Goal: Task Accomplishment & Management: Manage account settings

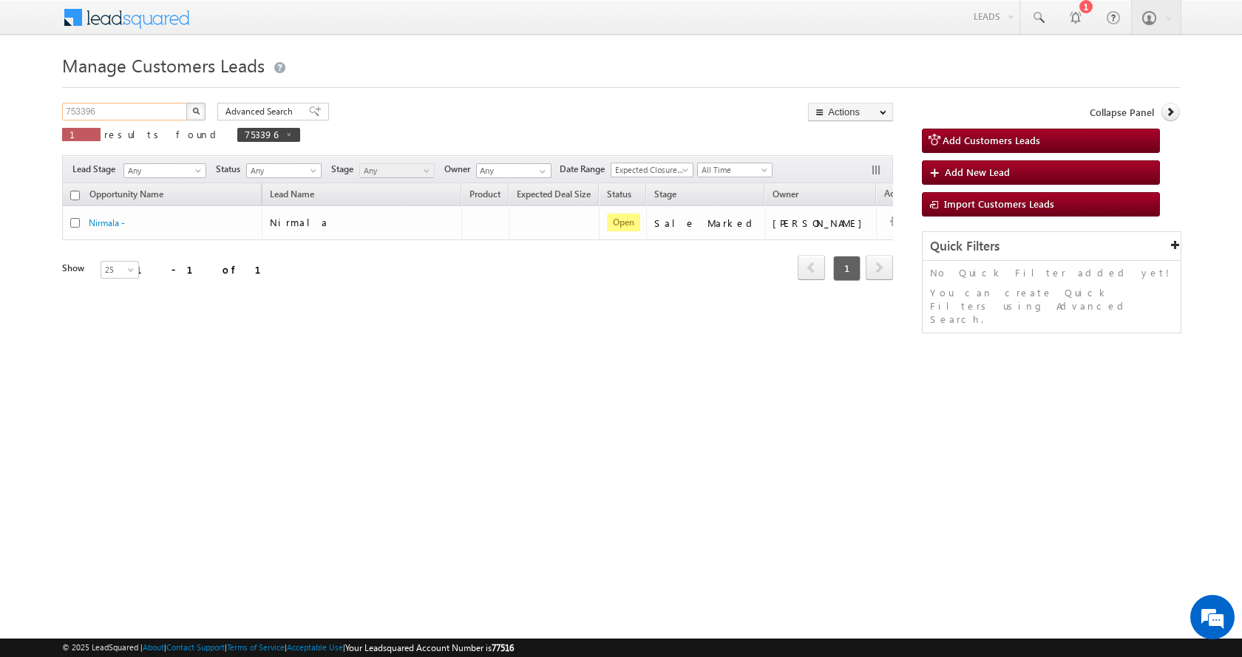
click at [81, 112] on input "753396" at bounding box center [125, 112] width 126 height 18
paste input "804727"
type input "804727"
click at [186, 103] on button "button" at bounding box center [195, 112] width 19 height 18
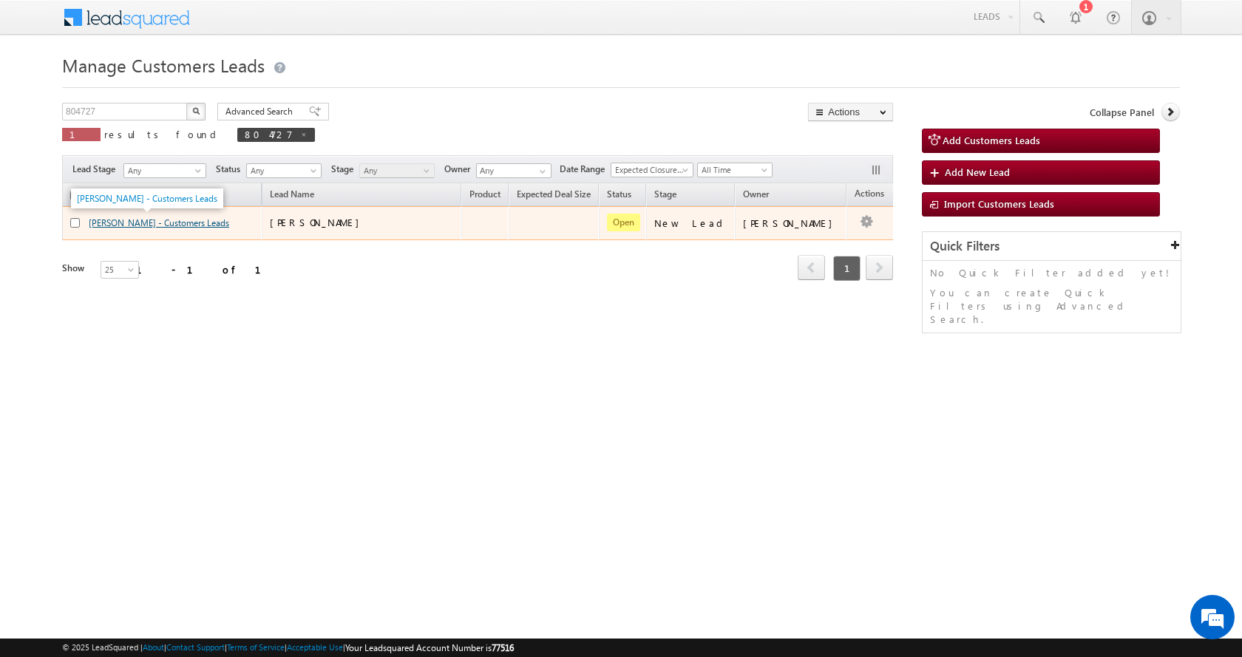
click at [143, 228] on link "RAMKISHAN LOWANSHI - Customers Leads" at bounding box center [159, 222] width 140 height 11
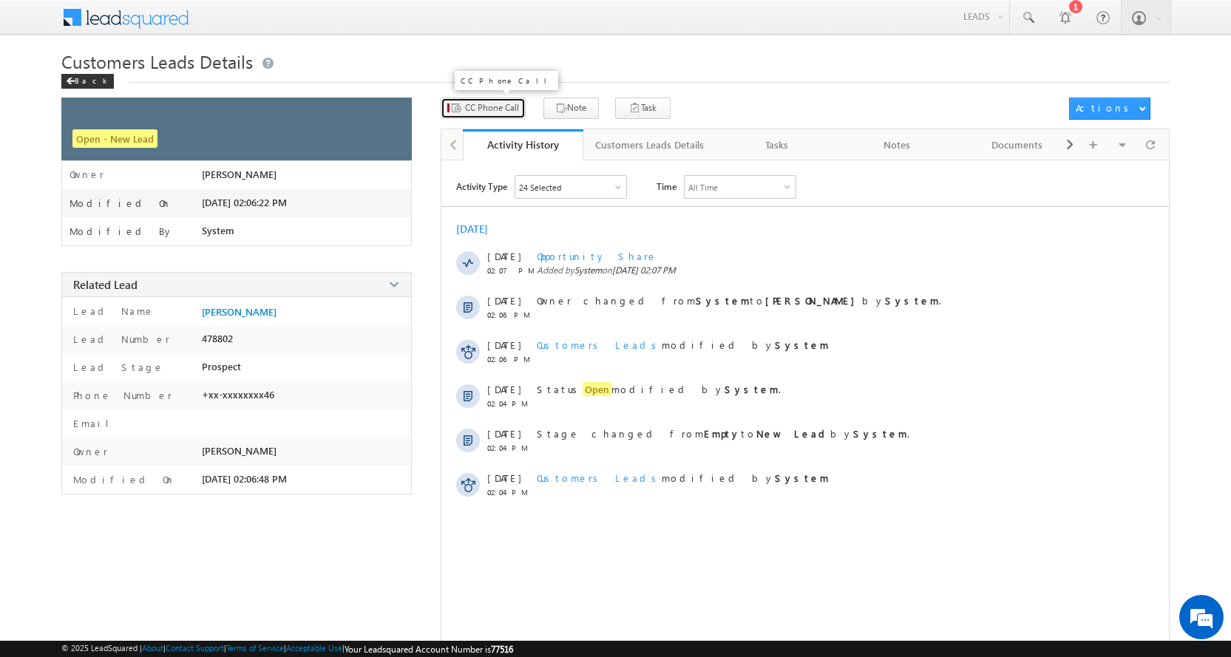
click at [489, 109] on span "CC Phone Call" at bounding box center [492, 107] width 54 height 13
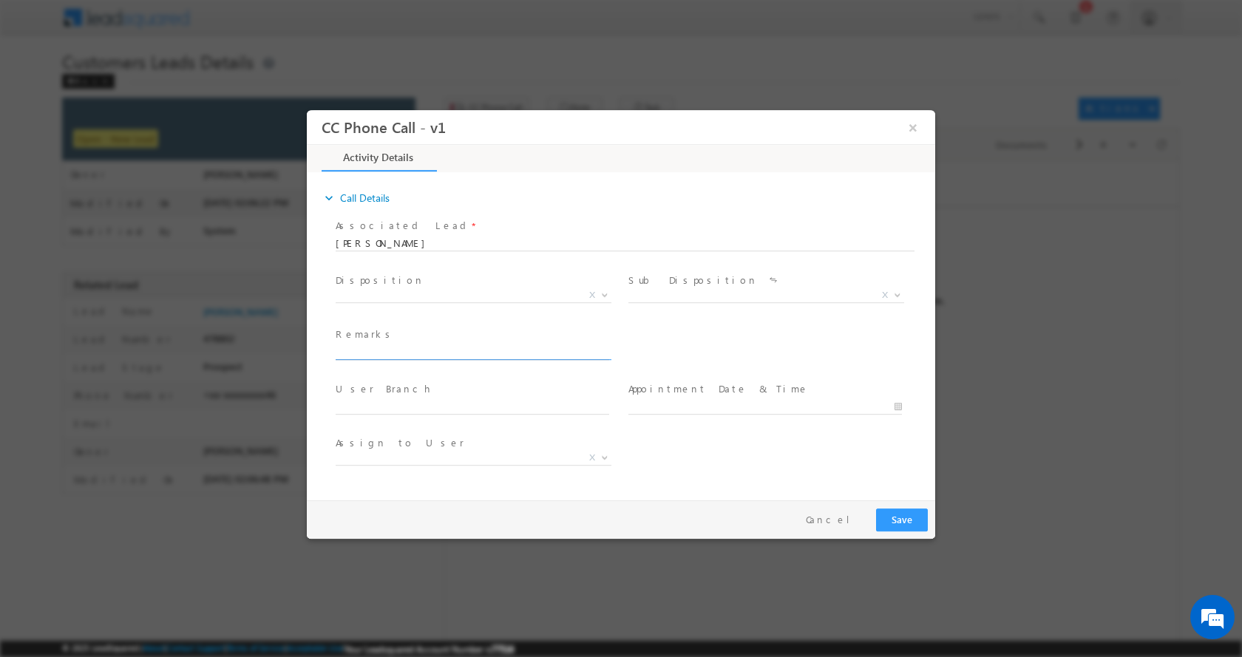
click at [399, 350] on input "text" at bounding box center [472, 351] width 273 height 15
paste input "RAMKISHAN-9770808146-HOME CONSTRUCTION-LOAN-5 L-PV-8 L-NAGAR NIGAM-PATAA-JOB-12…"
type input "RAMKISHAN-9770808146-HOME CONSTRUCTION-LOAN-5 L-PV-8 L-NAGAR NIGAM-PATAA-JOB-12…"
select select "altaf.shaikh@sgrlimited.in"
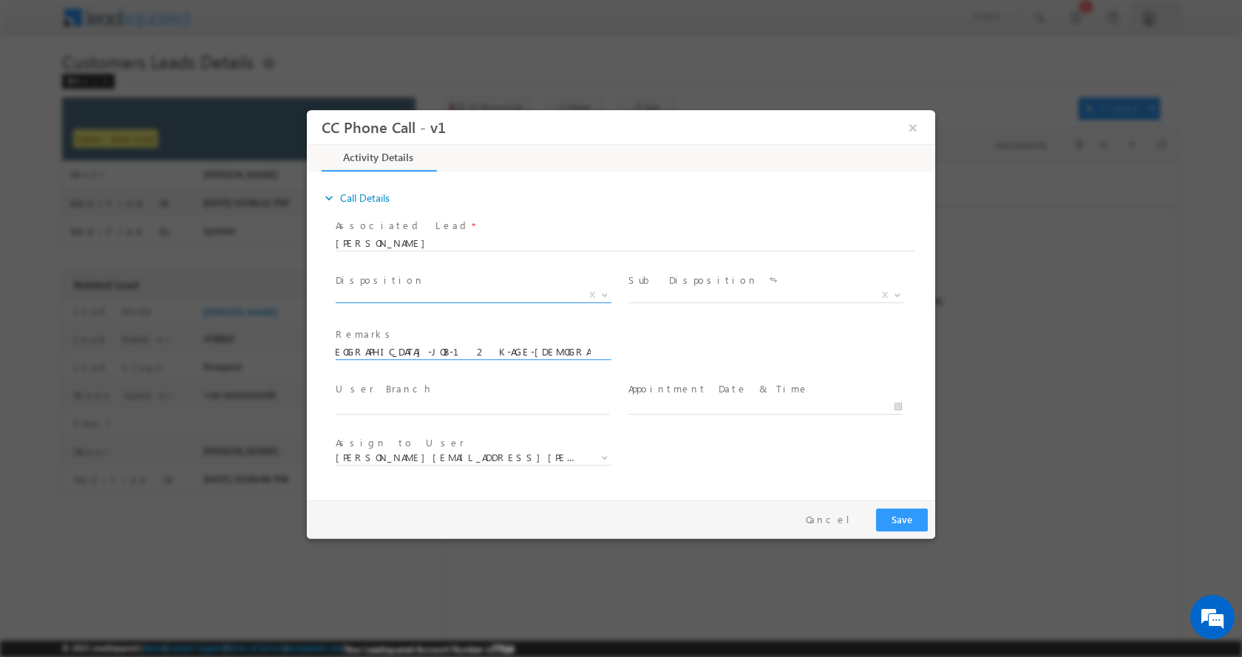
type input "RAMKISHAN-9770808146-HOME CONSTRUCTION-LOAN-5 L-PV-8 L-NAGAR NIGAM-PATAA-JOB-12…"
click at [604, 293] on b at bounding box center [604, 293] width 9 height 5
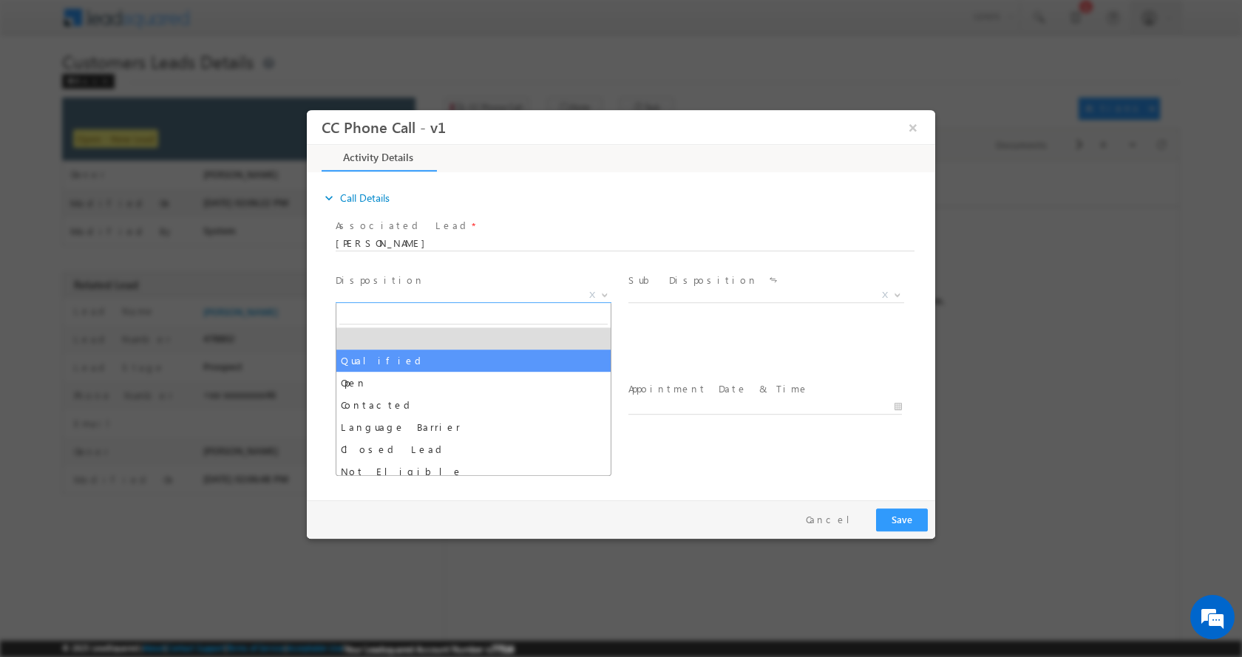
select select "Qualified"
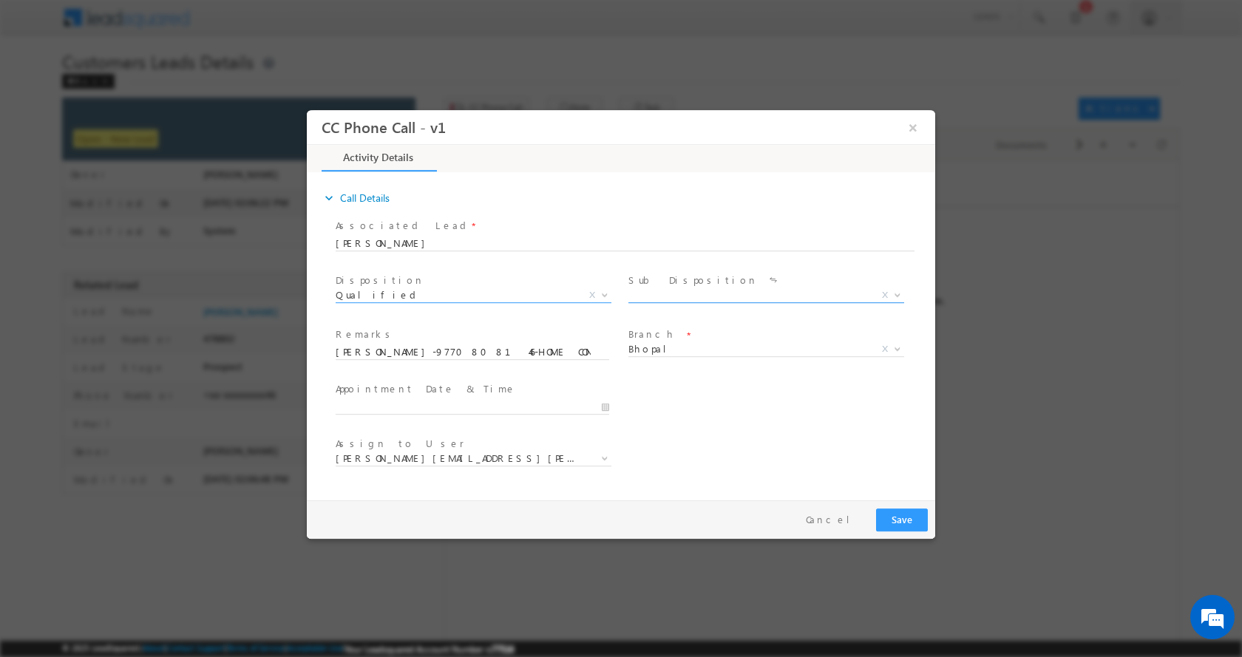
click at [894, 293] on b at bounding box center [897, 293] width 9 height 5
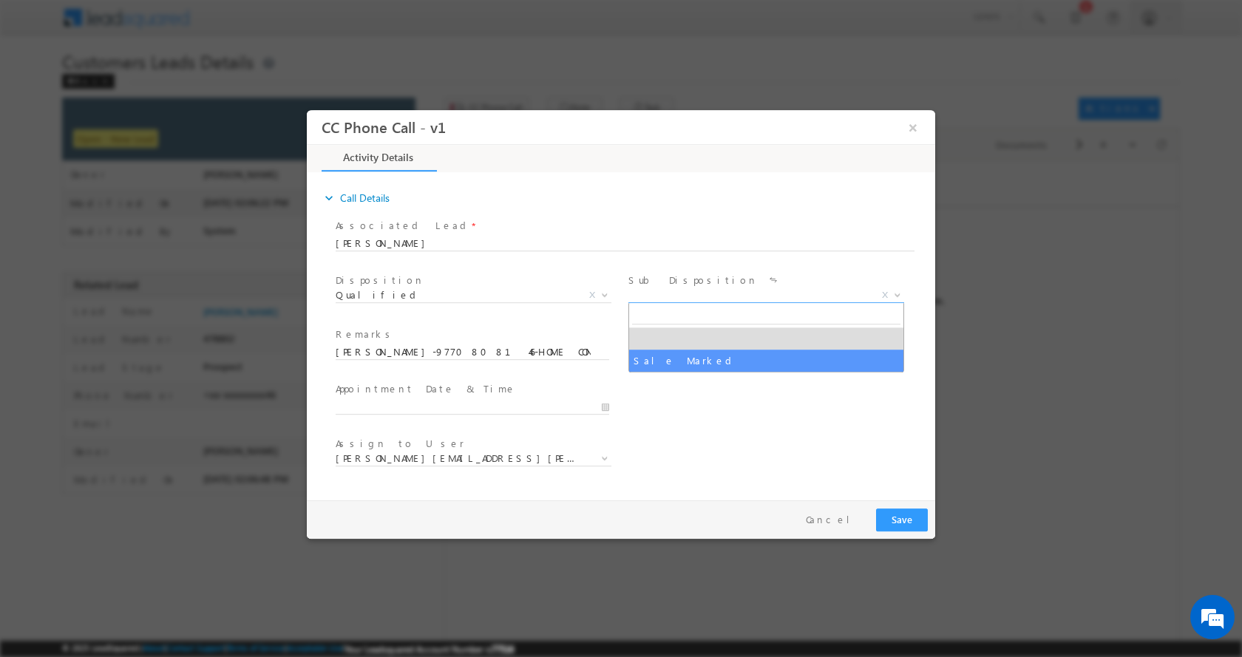
select select "Sale Marked"
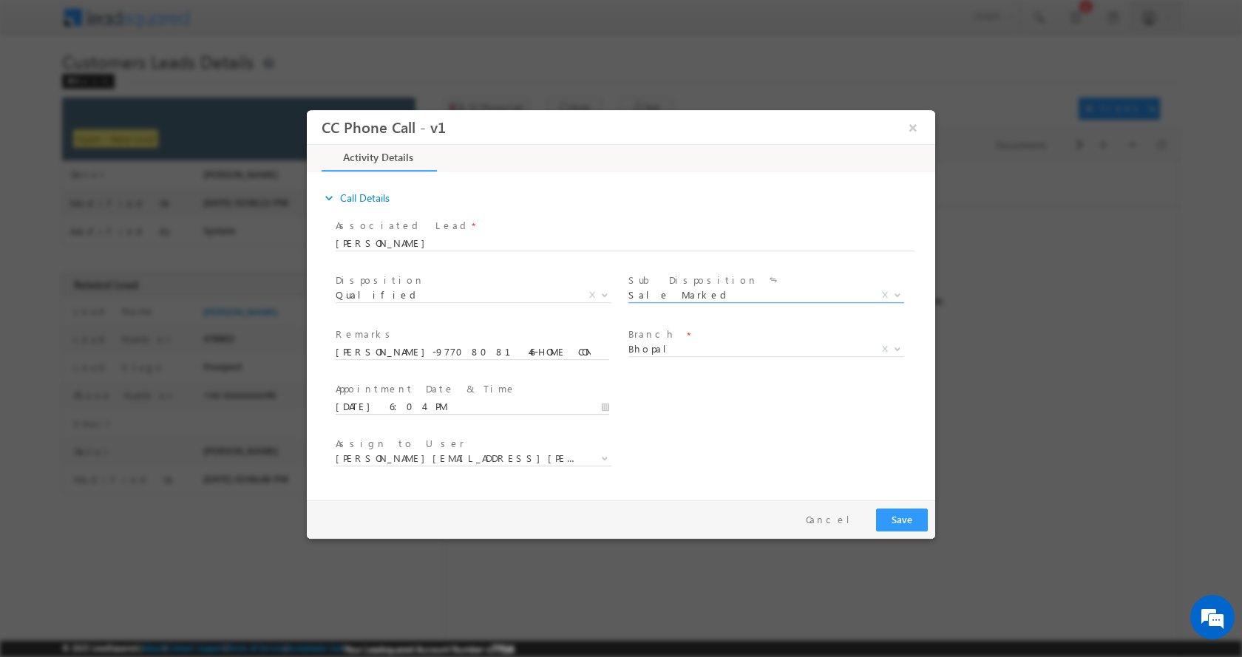
click at [604, 409] on input "08/30/2025 6:04 PM" at bounding box center [472, 406] width 273 height 15
type input "08/31/2025 7:04 PM"
type input "07"
click at [392, 379] on span at bounding box center [392, 381] width 10 height 11
type input "08/31/2025 8:04 PM"
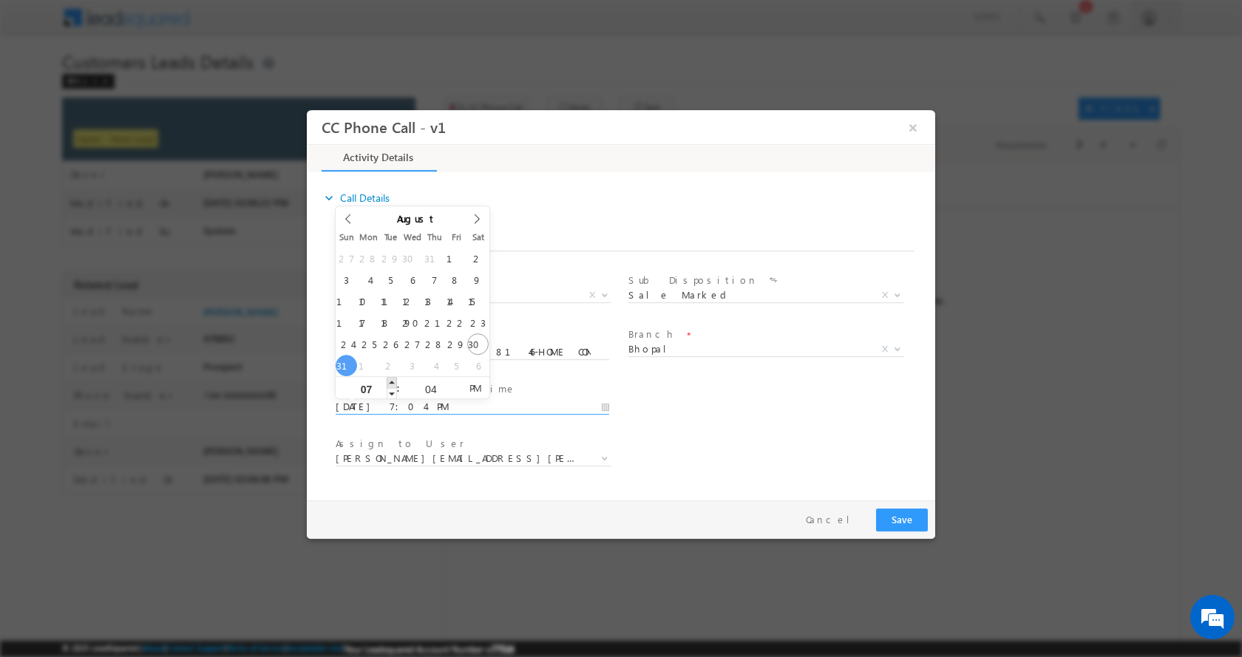
type input "08"
click at [392, 379] on span at bounding box center [392, 381] width 10 height 11
type input "08/31/2025 9:04 PM"
type input "09"
click at [392, 379] on span at bounding box center [392, 381] width 10 height 11
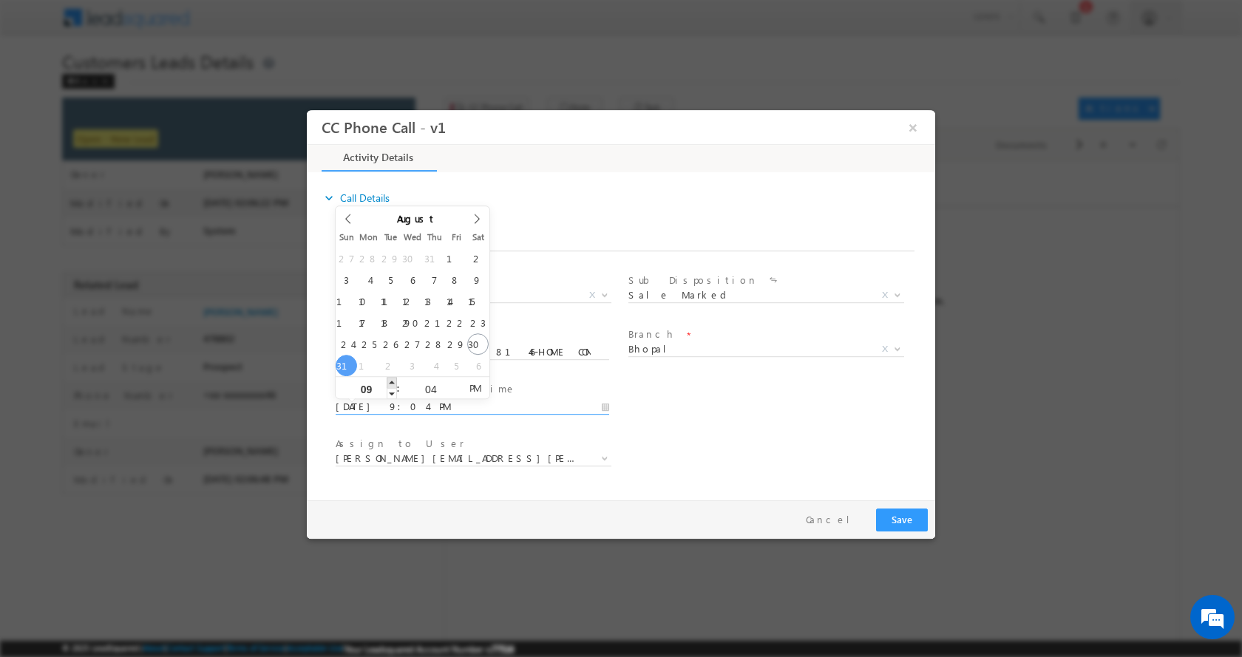
type input "08/31/2025 10:04 PM"
type input "10"
click at [392, 379] on span at bounding box center [392, 381] width 10 height 11
type input "08/31/2025 11:04 PM"
type input "11"
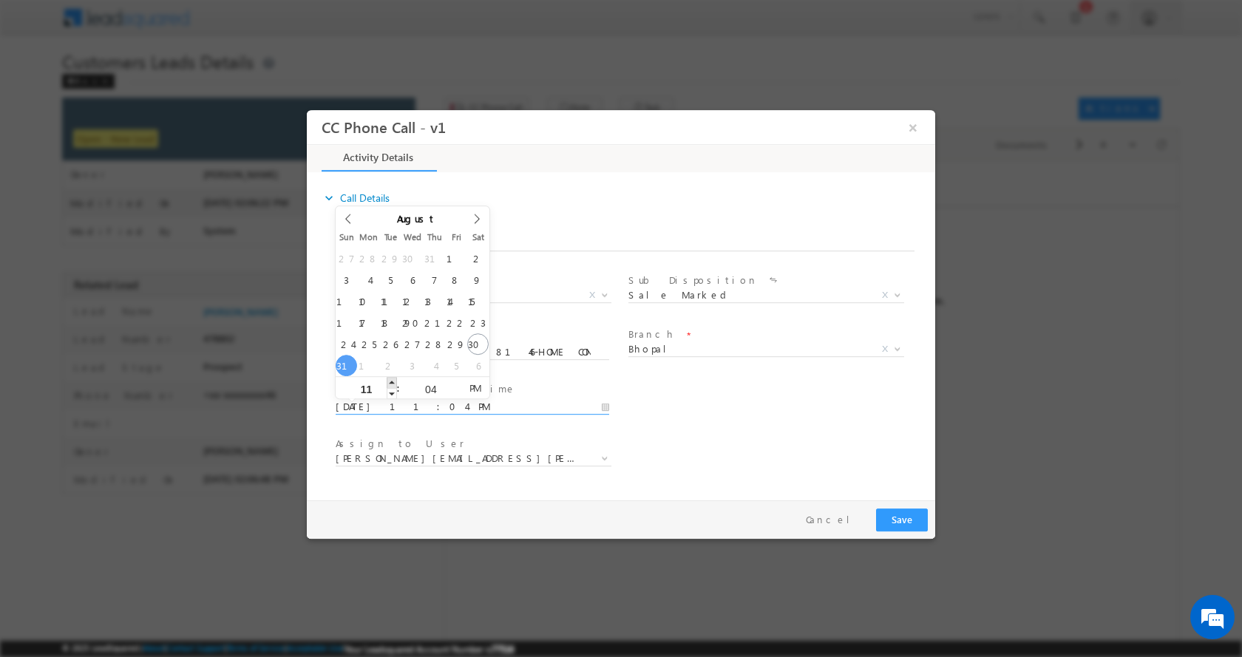
click at [392, 379] on span at bounding box center [392, 381] width 10 height 11
type input "08/31/2025 10:04 PM"
type input "10"
click at [391, 395] on span at bounding box center [392, 392] width 10 height 11
type input "08/31/2025 11:04 PM"
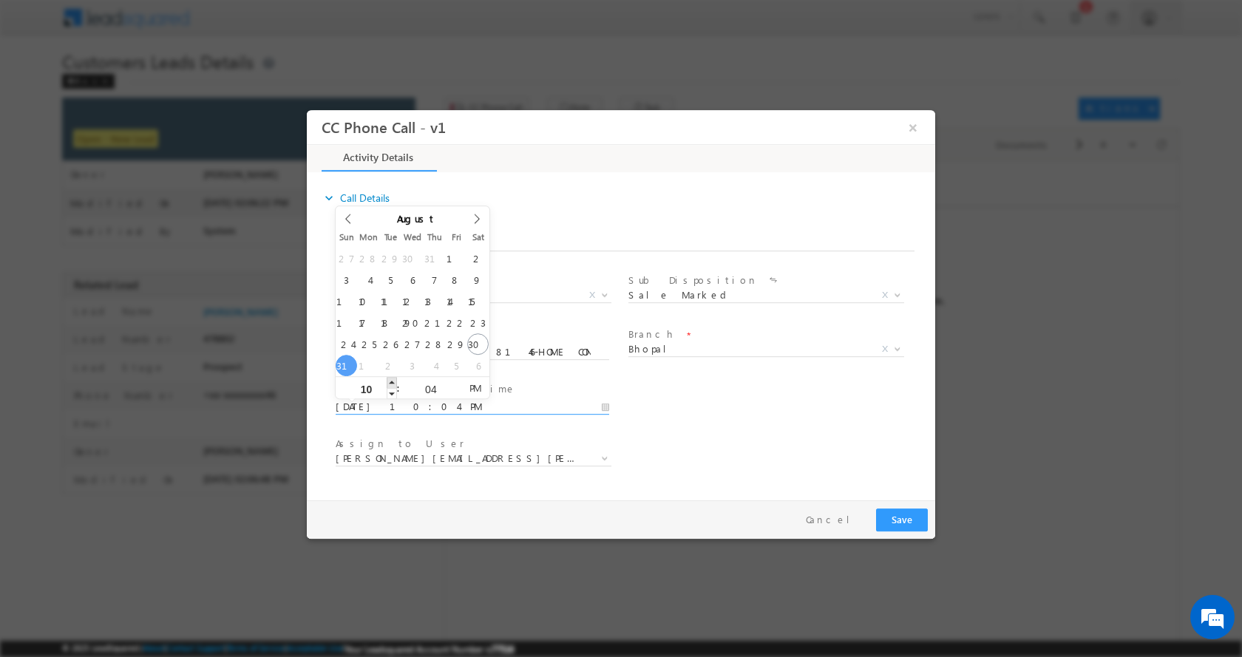
type input "11"
click at [387, 378] on span at bounding box center [392, 381] width 10 height 11
type input "08/31/2025 12:04 AM"
type input "12"
click at [387, 378] on span at bounding box center [392, 381] width 10 height 11
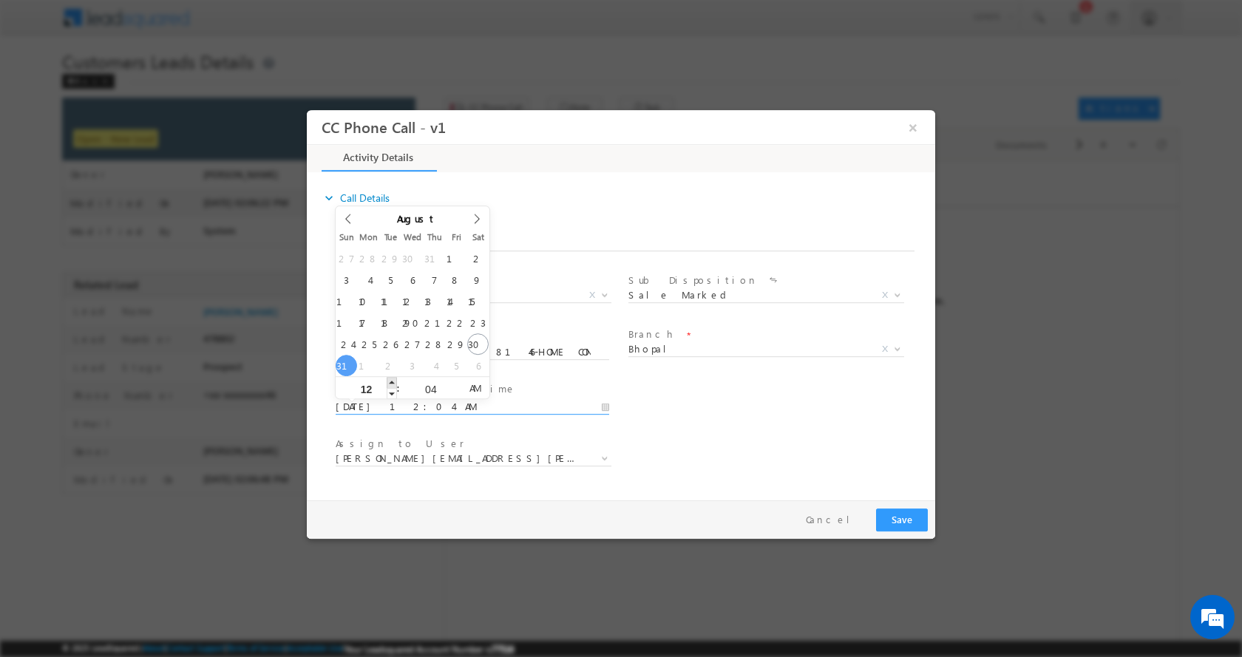
type input "08/31/2025 1:04 AM"
type input "01"
click at [387, 378] on span at bounding box center [392, 381] width 10 height 11
type input "08/31/2025 2:04 AM"
type input "02"
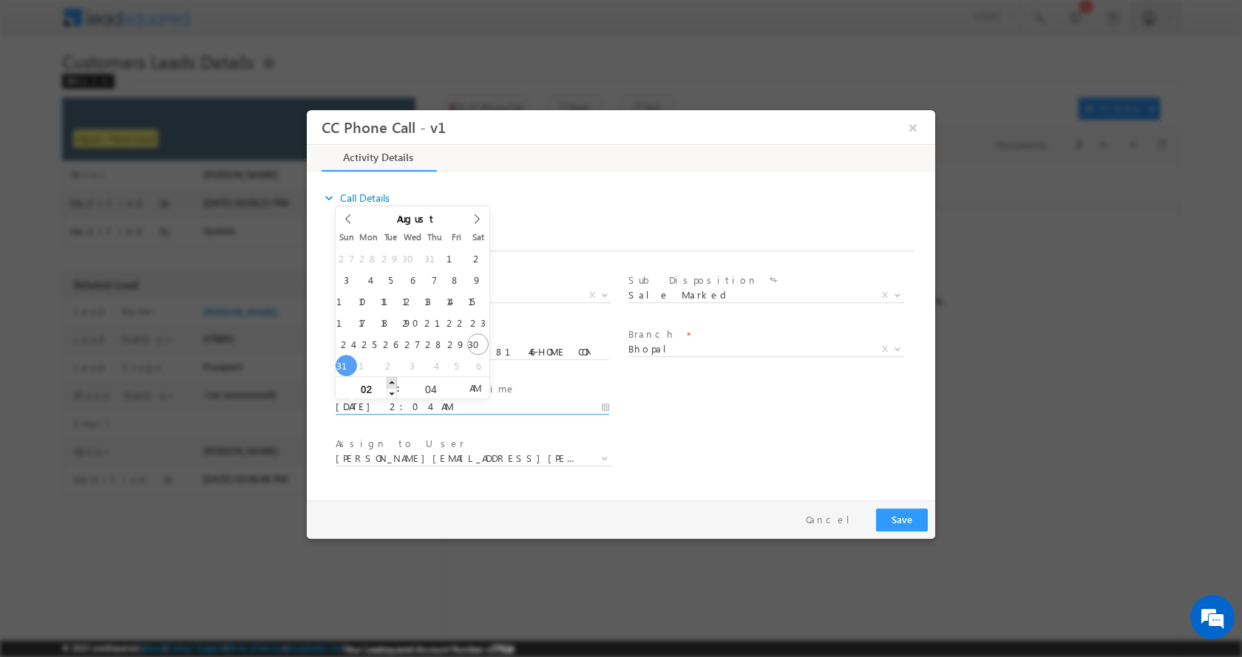
click at [387, 378] on span at bounding box center [392, 381] width 10 height 11
click at [913, 518] on button "Save" at bounding box center [902, 519] width 52 height 23
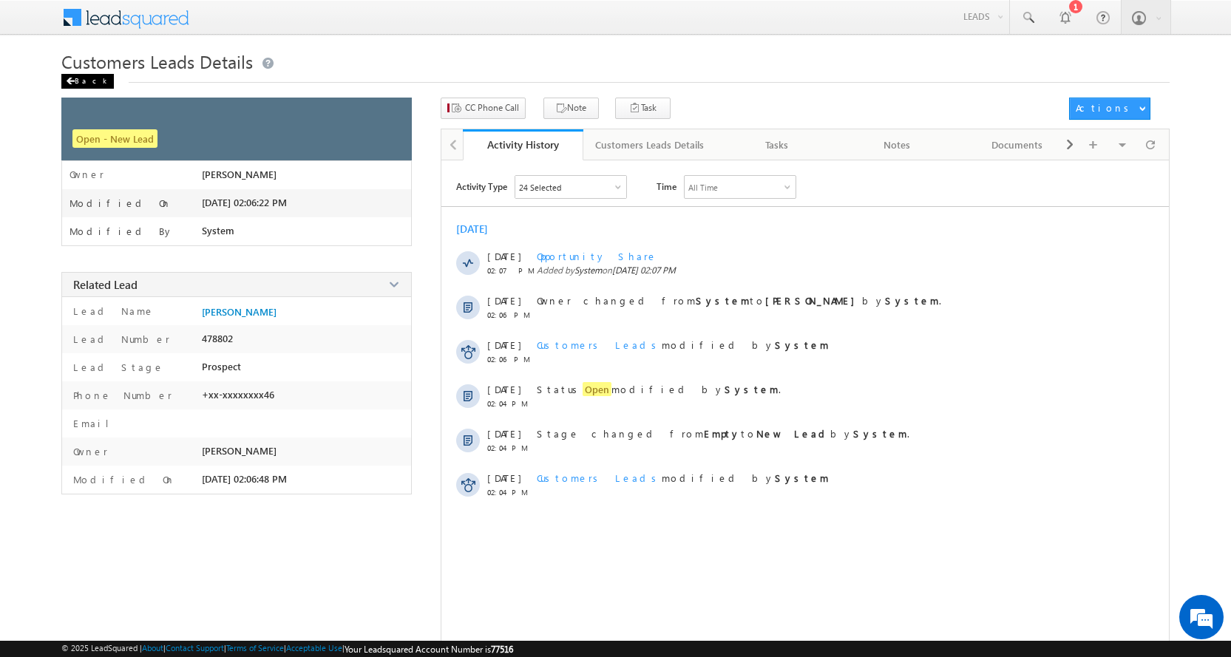
click at [76, 81] on div "Back" at bounding box center [87, 81] width 52 height 15
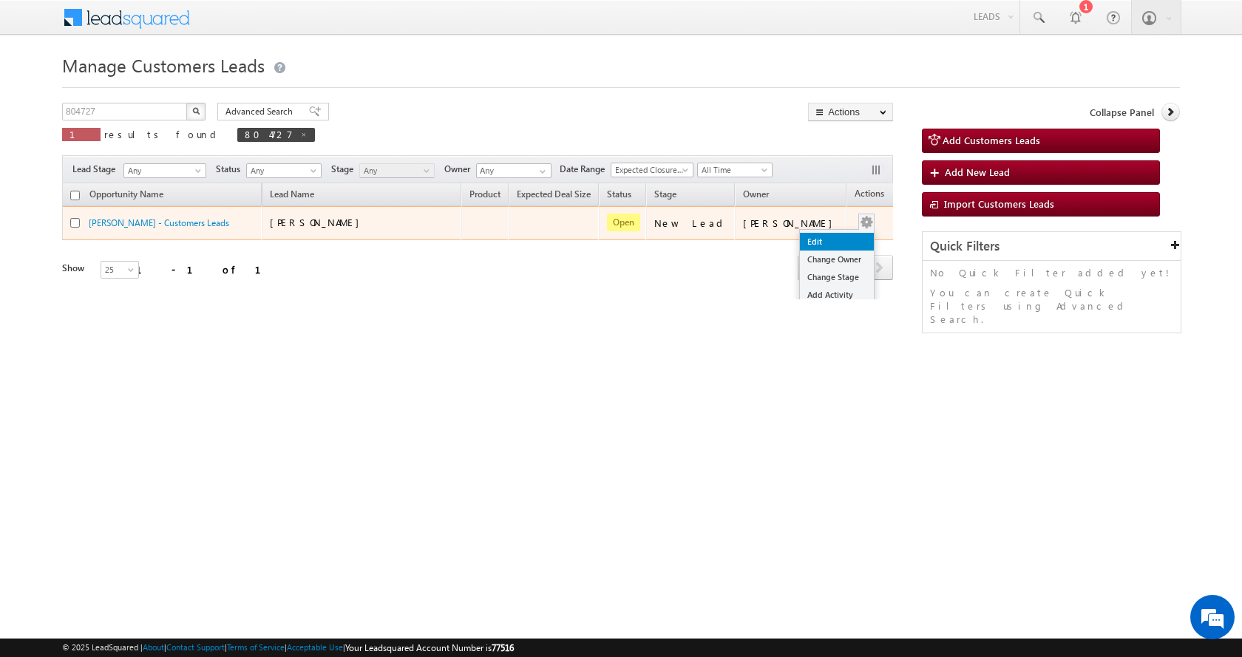
click at [823, 236] on link "Edit" at bounding box center [837, 242] width 74 height 18
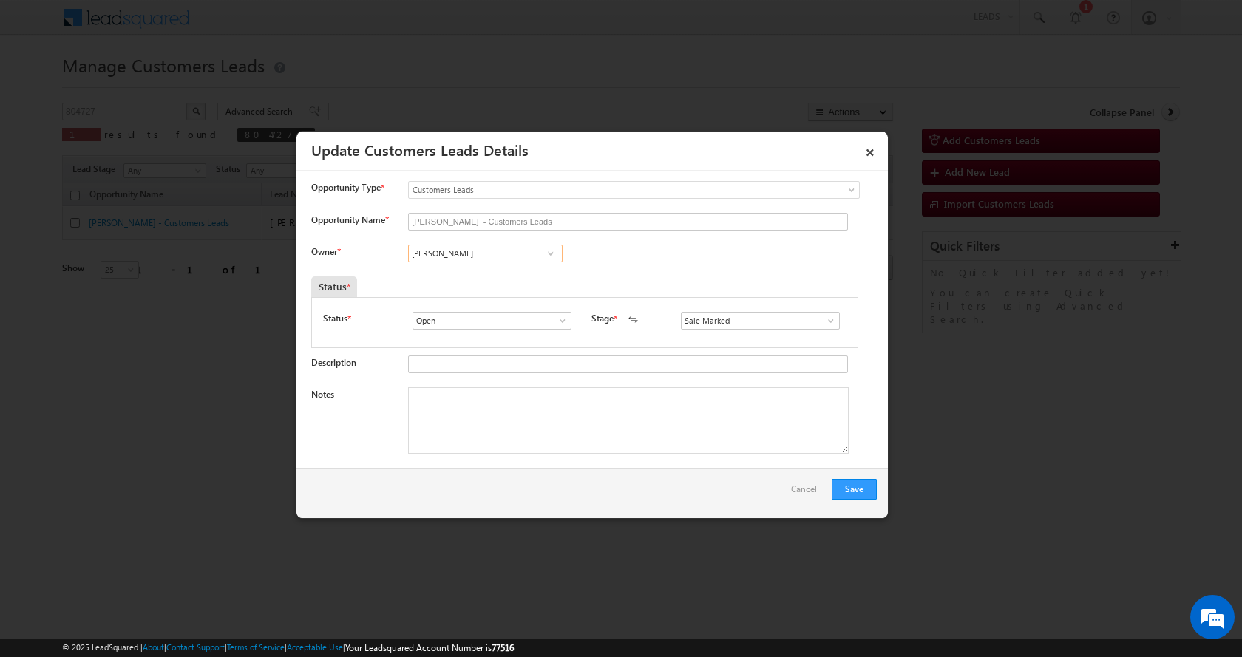
click at [460, 256] on input "Altaf Shaikh" at bounding box center [485, 254] width 154 height 18
paste input "[PERSON_NAME]"
click at [505, 280] on span "vaibhav.rajput@sgrlimited.in" at bounding box center [480, 281] width 133 height 11
type input "[PERSON_NAME]"
click at [467, 405] on textarea "Notes" at bounding box center [628, 420] width 440 height 67
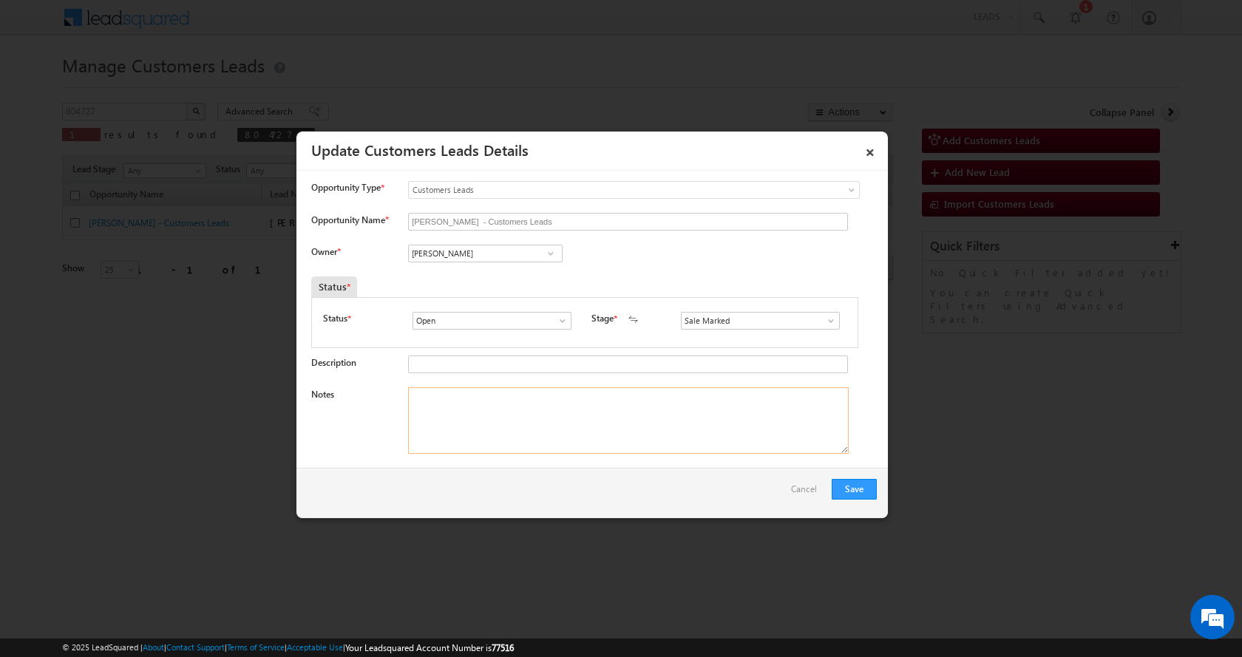
paste textarea "RAMKISHAN-9770808146-HOME CONSTRUCTION-LOAN-5 L-PV-8 L-NAGAR NIGAM-PATAA-JOB-12…"
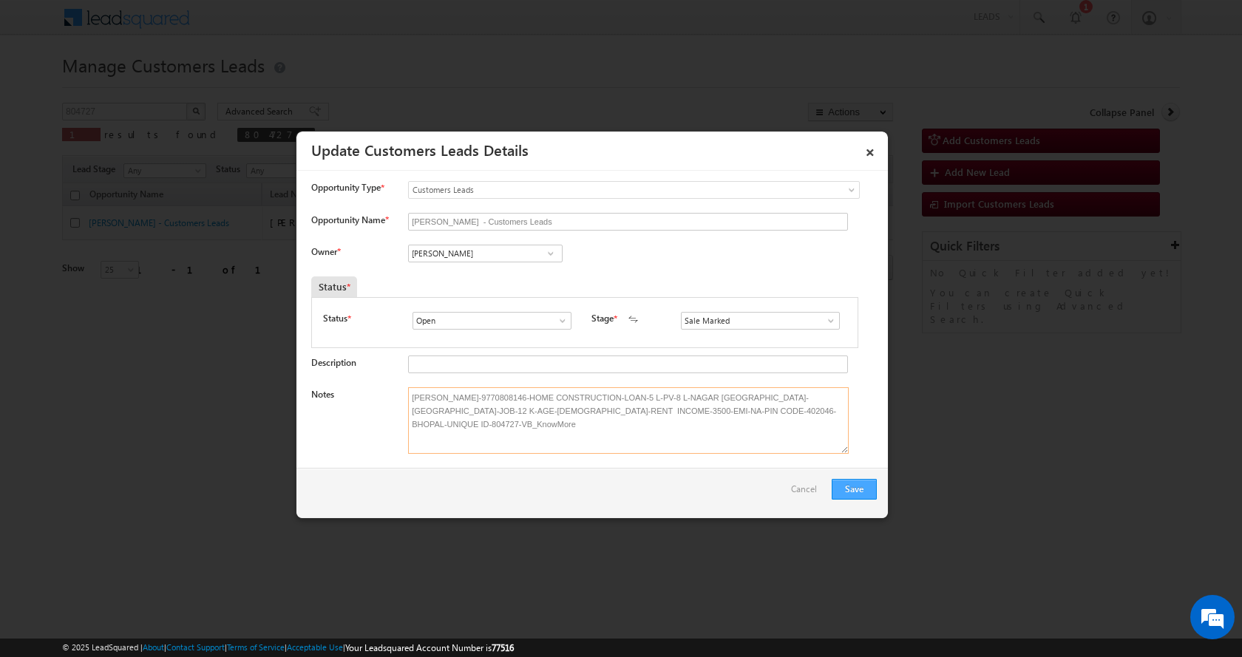
type textarea "RAMKISHAN-9770808146-HOME CONSTRUCTION-LOAN-5 L-PV-8 L-NAGAR NIGAM-PATAA-JOB-12…"
click at [850, 487] on button "Save" at bounding box center [853, 489] width 45 height 21
